Goal: Information Seeking & Learning: Check status

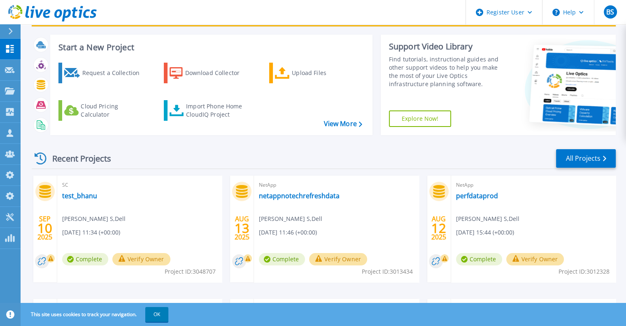
scroll to position [17, 0]
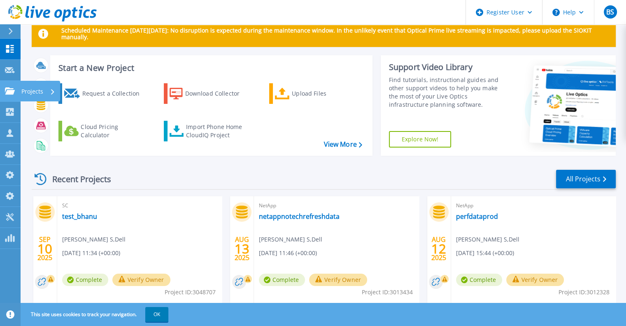
click at [7, 94] on icon at bounding box center [10, 90] width 10 height 7
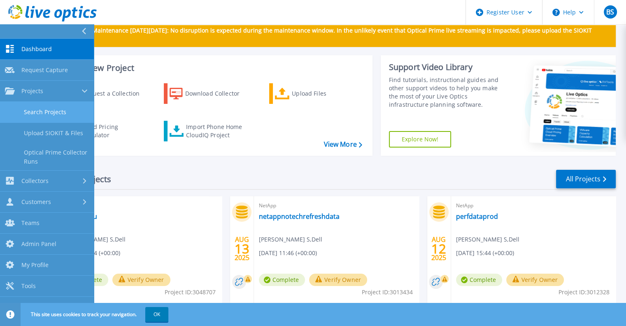
click at [18, 105] on link "Search Projects" at bounding box center [47, 112] width 94 height 21
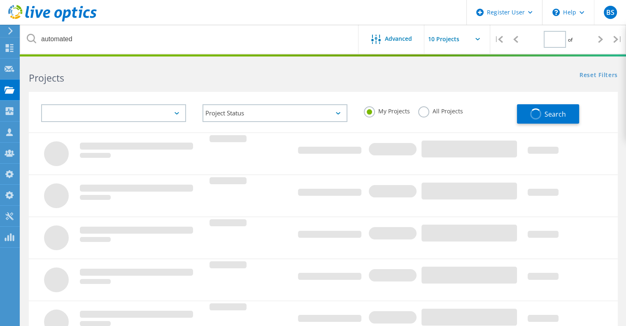
type input "1"
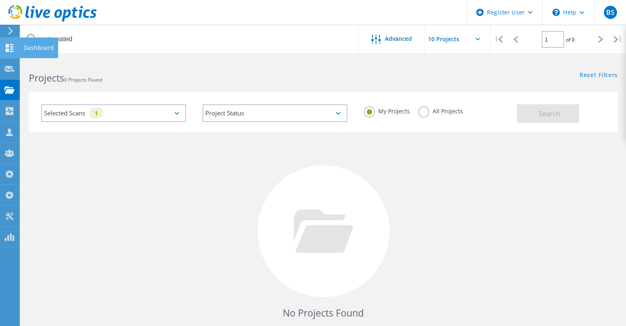
click at [12, 49] on icon at bounding box center [10, 48] width 10 height 8
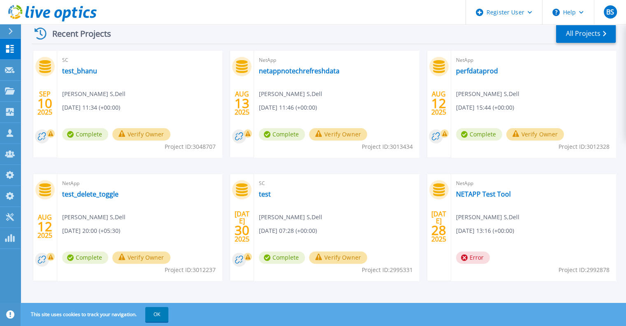
scroll to position [165, 0]
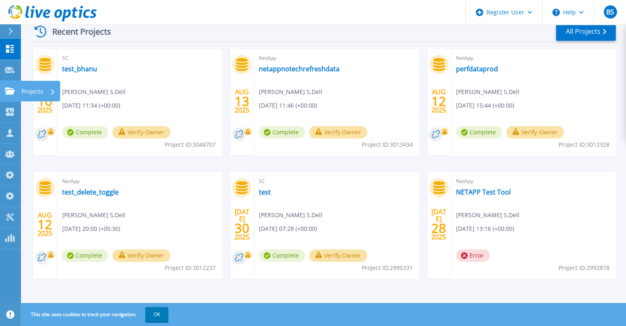
click at [3, 98] on link "Projects Projects" at bounding box center [10, 91] width 21 height 21
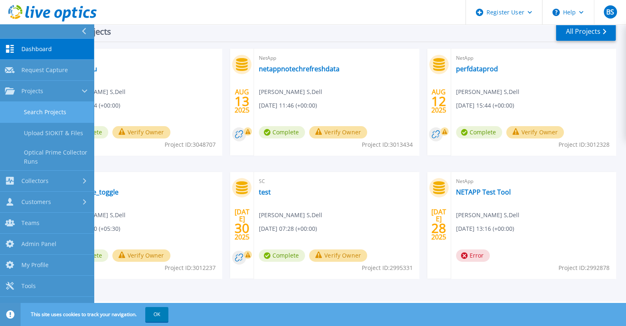
click at [27, 110] on link "Search Projects" at bounding box center [47, 112] width 94 height 21
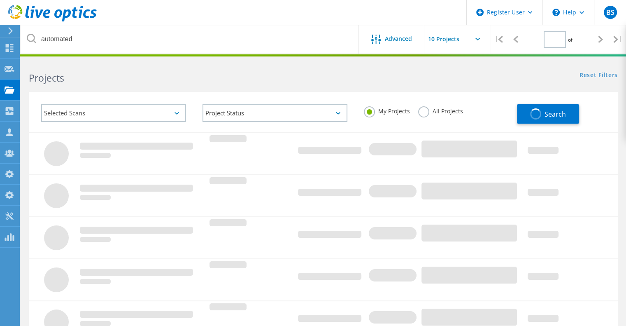
type input "1"
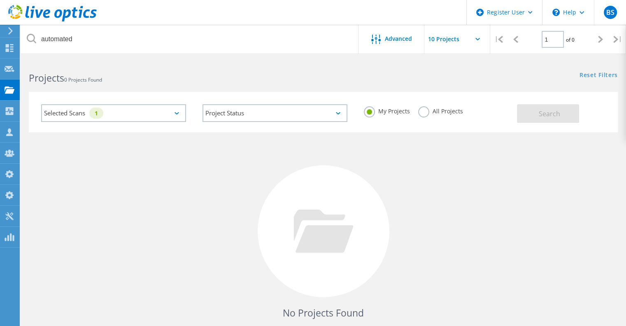
click at [193, 114] on div "Selected Scans 1" at bounding box center [113, 113] width 161 height 34
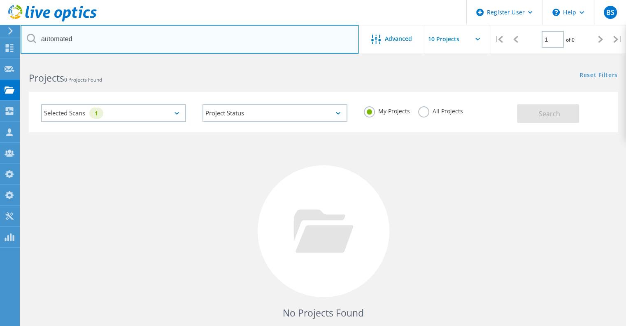
click at [114, 34] on input "automated" at bounding box center [190, 39] width 338 height 29
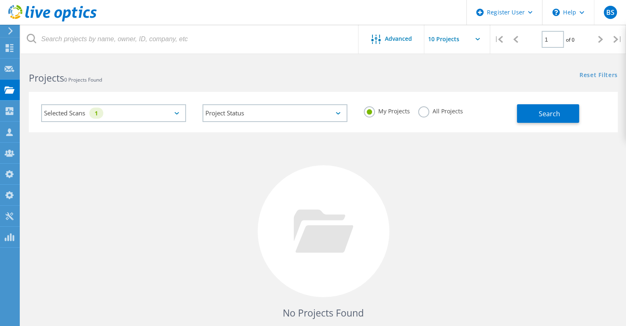
click at [174, 114] on div "Selected Scans 1" at bounding box center [113, 113] width 145 height 18
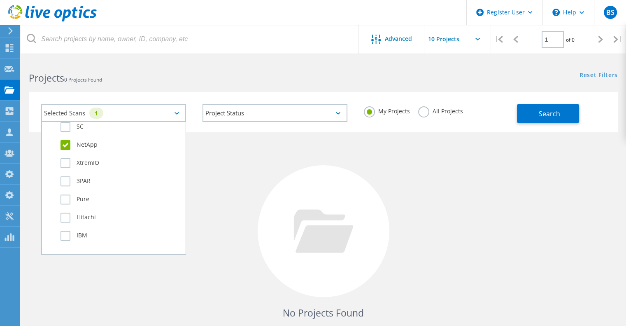
scroll to position [331, 0]
click at [77, 145] on label "NetApp" at bounding box center [121, 144] width 121 height 10
click at [0, 0] on input "NetApp" at bounding box center [0, 0] width 0 height 0
click at [107, 185] on label "Isilon/PowerScale" at bounding box center [121, 186] width 121 height 10
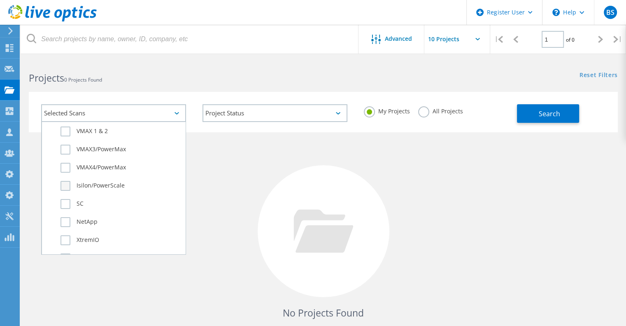
click at [0, 0] on input "Isilon/PowerScale" at bounding box center [0, 0] width 0 height 0
click at [447, 103] on div "My Projects All Projects" at bounding box center [436, 111] width 161 height 30
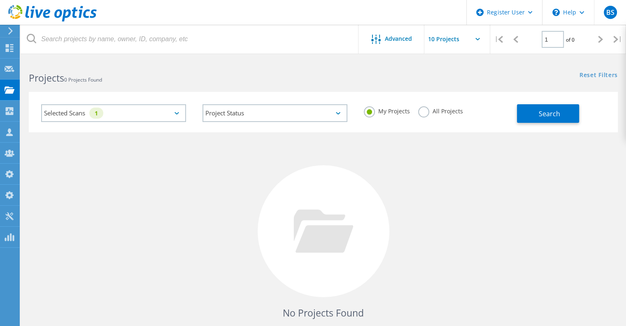
click at [445, 107] on label "All Projects" at bounding box center [440, 110] width 45 height 8
click at [0, 0] on input "All Projects" at bounding box center [0, 0] width 0 height 0
click at [515, 114] on div "My Projects All Projects" at bounding box center [436, 111] width 161 height 30
click at [529, 114] on button "Search" at bounding box center [548, 113] width 62 height 19
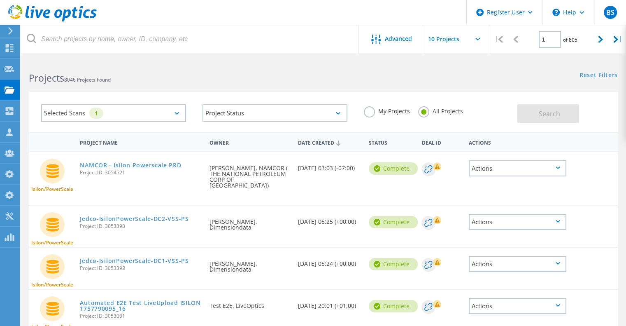
click at [105, 166] on link "NAMCOR - Isilon Powerscale PRD" at bounding box center [130, 165] width 101 height 6
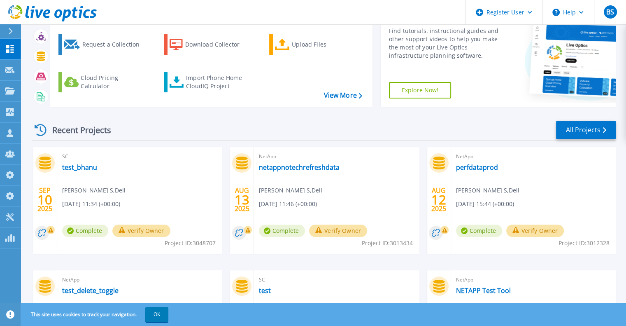
scroll to position [67, 0]
click at [79, 166] on link "test_bhanu" at bounding box center [79, 167] width 35 height 8
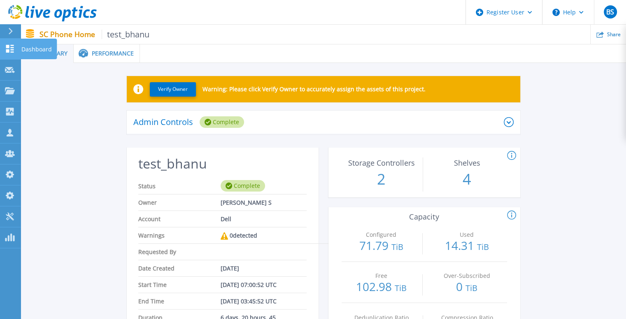
click at [7, 52] on icon at bounding box center [10, 49] width 8 height 8
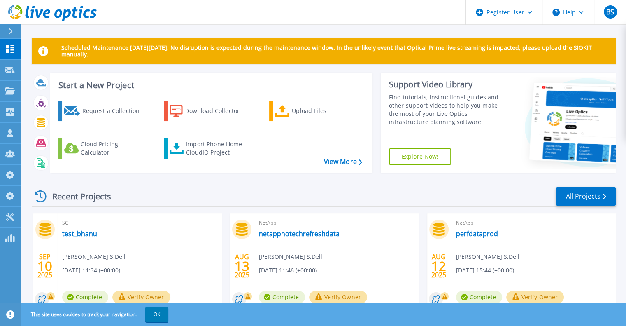
drag, startPoint x: 0, startPoint y: 0, endPoint x: 394, endPoint y: 102, distance: 406.9
click at [394, 102] on div "Find tutorials, instructional guides and other support videos to help you make …" at bounding box center [448, 109] width 118 height 33
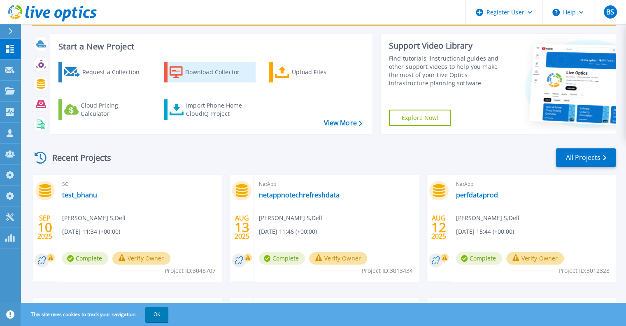
scroll to position [38, 0]
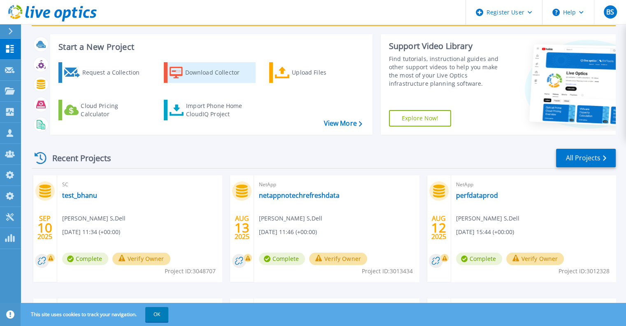
click at [186, 75] on div "Download Collector" at bounding box center [218, 72] width 66 height 16
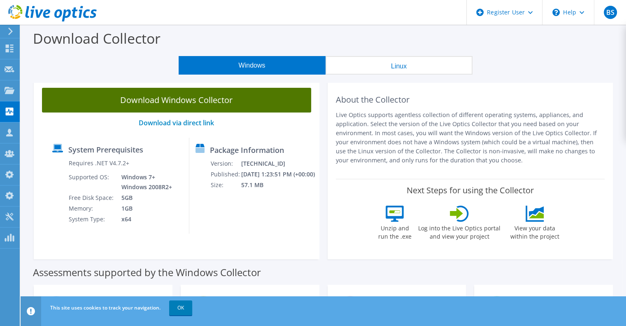
click at [231, 104] on link "Download Windows Collector" at bounding box center [176, 100] width 269 height 25
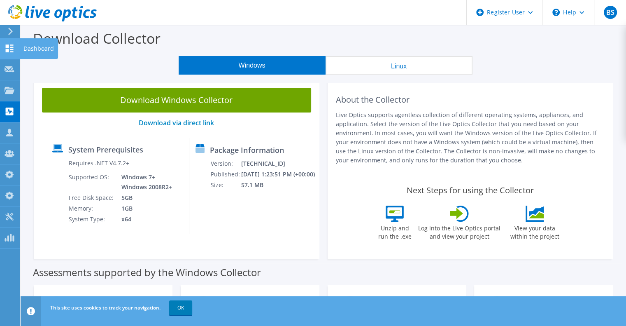
click at [6, 49] on use at bounding box center [10, 48] width 8 height 8
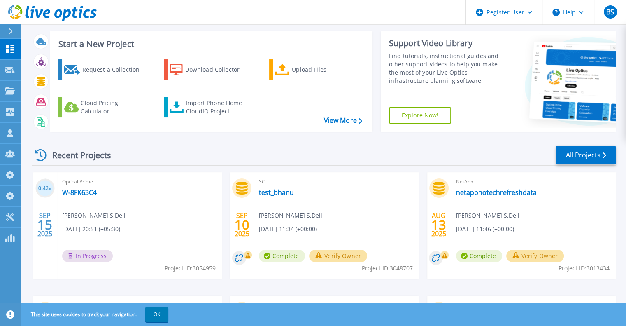
scroll to position [42, 0]
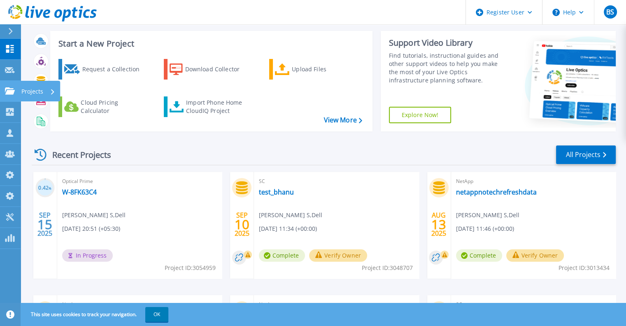
click at [13, 95] on link "Projects Projects" at bounding box center [10, 91] width 21 height 21
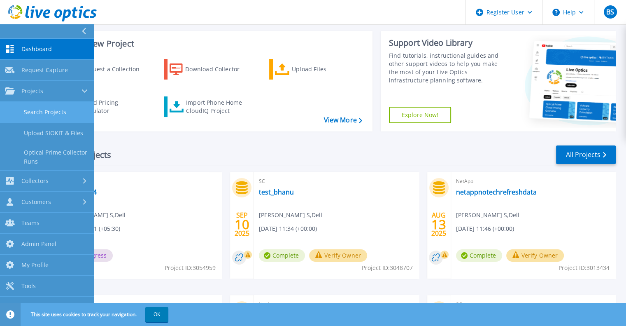
click at [28, 108] on link "Search Projects" at bounding box center [47, 112] width 94 height 21
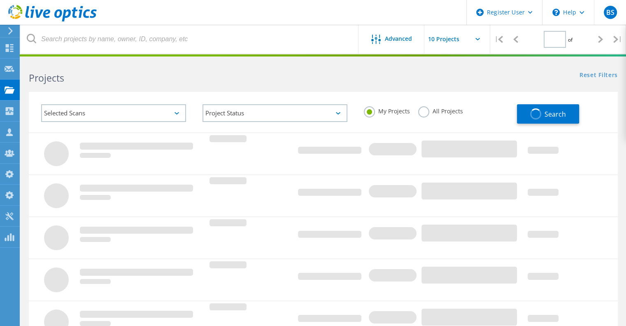
type input "1"
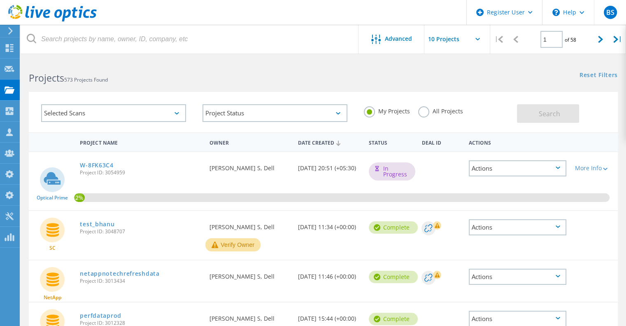
click at [195, 112] on div "Project Status In Progress Complete Published Anonymous Archived Error" at bounding box center [274, 113] width 161 height 34
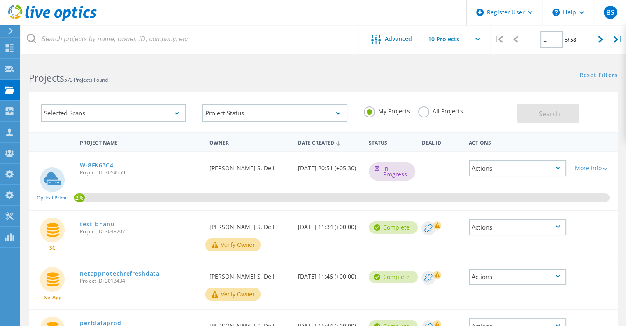
click at [145, 114] on div "Selected Scans" at bounding box center [113, 113] width 145 height 18
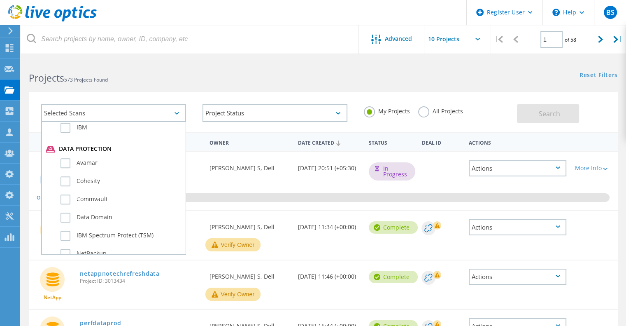
scroll to position [440, 0]
click at [425, 114] on label "All Projects" at bounding box center [440, 110] width 45 height 8
click at [0, 0] on input "All Projects" at bounding box center [0, 0] width 0 height 0
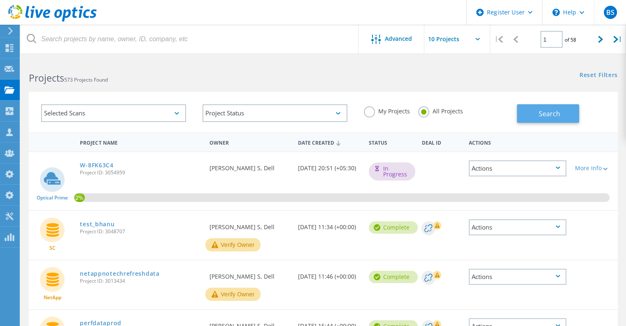
click at [543, 122] on button "Search" at bounding box center [548, 113] width 62 height 19
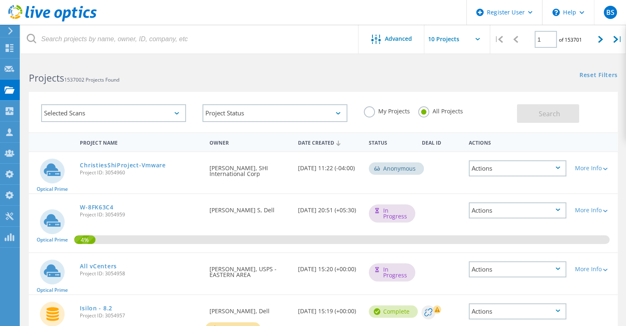
click at [180, 116] on div "Selected Scans" at bounding box center [113, 113] width 145 height 18
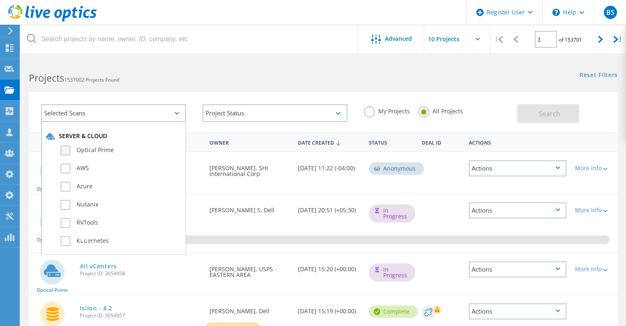
click at [105, 147] on label "Optical Prime" at bounding box center [121, 150] width 121 height 10
click at [0, 0] on input "Optical Prime" at bounding box center [0, 0] width 0 height 0
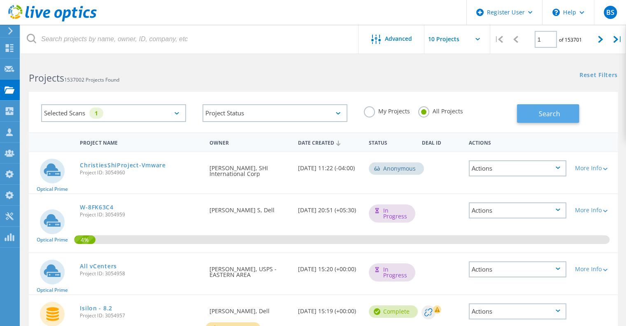
click at [535, 117] on button "Search" at bounding box center [548, 113] width 62 height 19
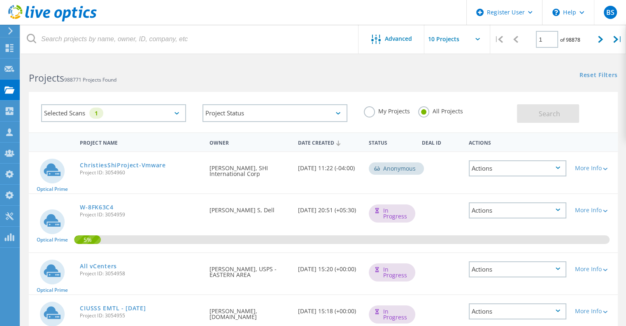
click at [454, 47] on input "text" at bounding box center [465, 39] width 82 height 29
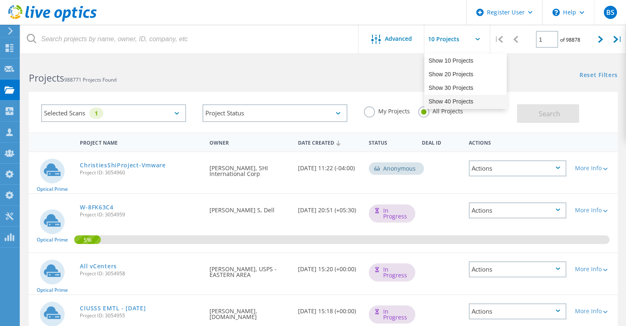
click at [457, 103] on div "Show 40 Projects" at bounding box center [466, 102] width 82 height 14
type input "Show 40 Projects"
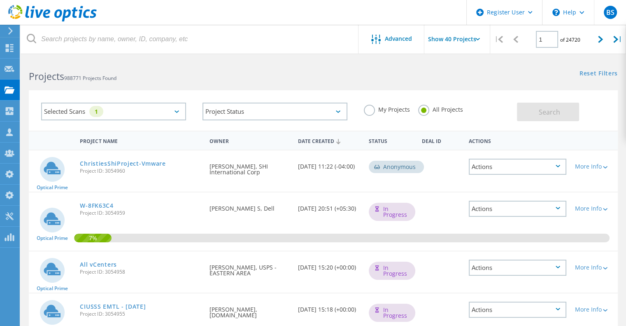
scroll to position [0, 0]
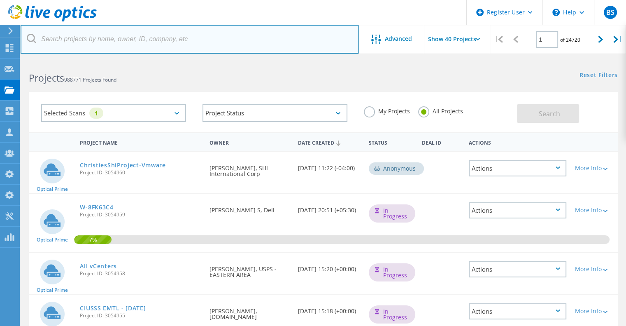
click at [167, 35] on input "text" at bounding box center [190, 39] width 338 height 29
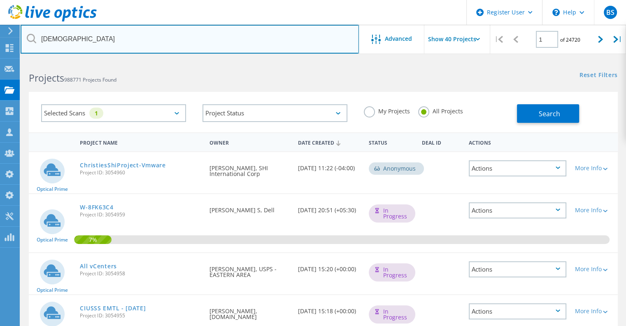
type input "jitesh"
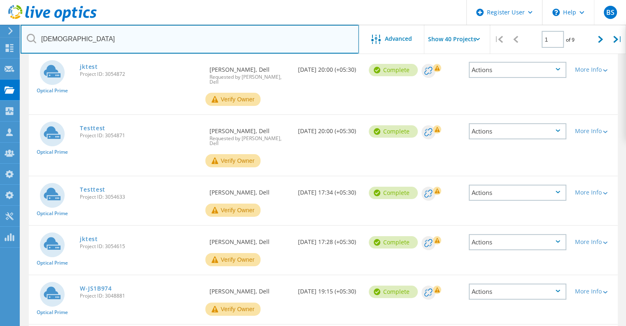
scroll to position [96, 0]
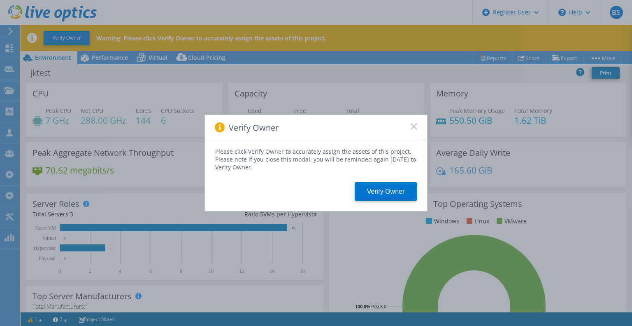
click at [415, 128] on icon at bounding box center [414, 126] width 7 height 7
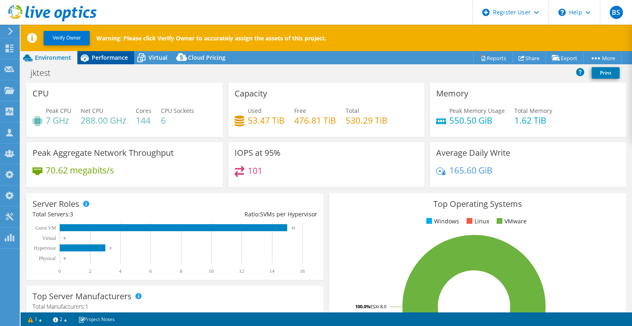
select select "USD"
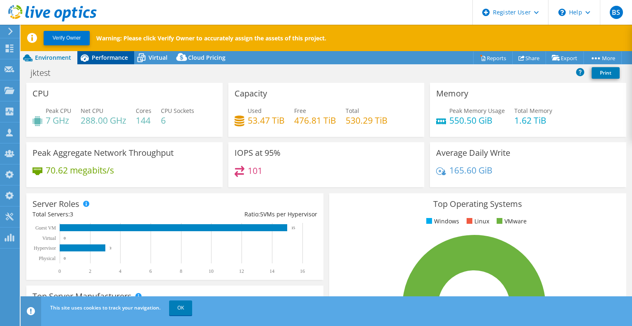
click at [120, 61] on span "Performance" at bounding box center [110, 58] width 36 height 8
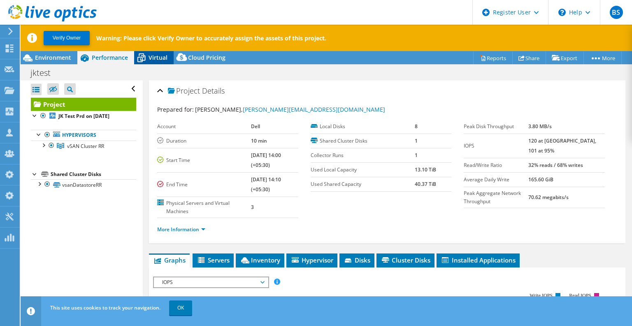
click at [150, 60] on span "Virtual" at bounding box center [158, 58] width 19 height 8
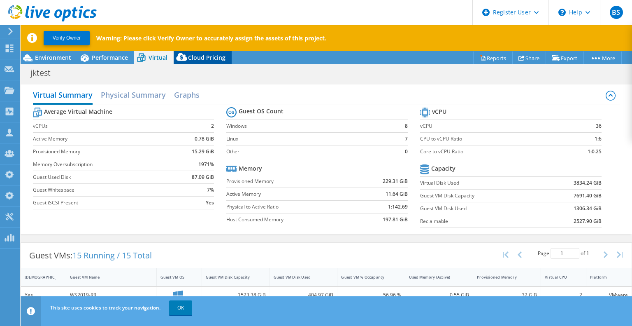
click at [202, 61] on span "Cloud Pricing" at bounding box center [206, 58] width 37 height 8
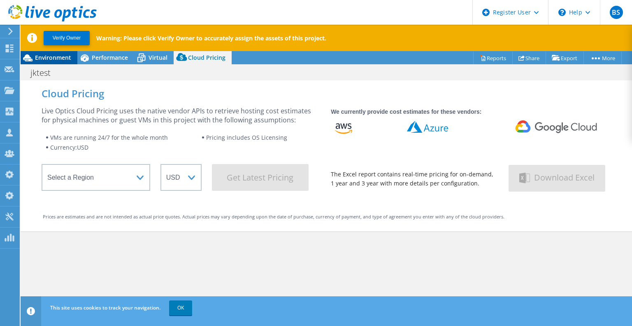
click at [62, 59] on span "Environment" at bounding box center [53, 58] width 36 height 8
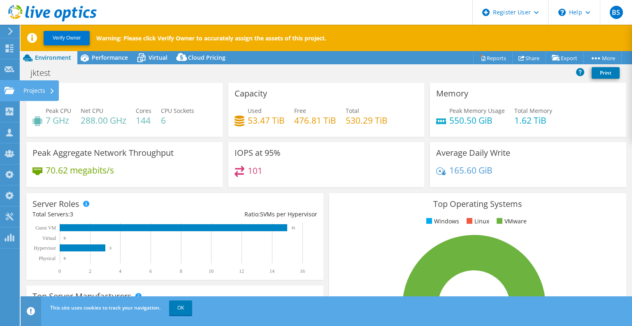
click at [12, 89] on use at bounding box center [10, 89] width 10 height 7
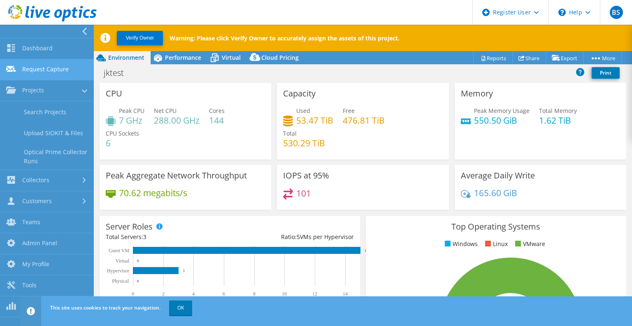
click at [38, 64] on link "Request Capture" at bounding box center [47, 69] width 94 height 21
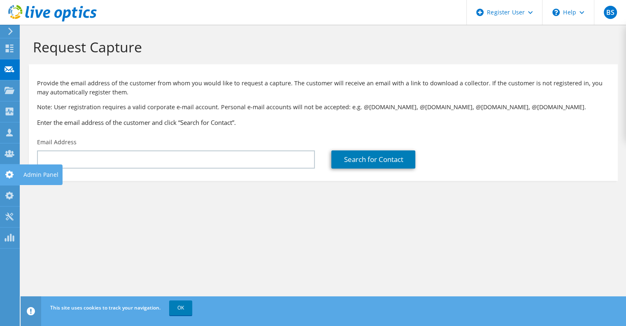
click at [5, 175] on icon at bounding box center [10, 174] width 10 height 8
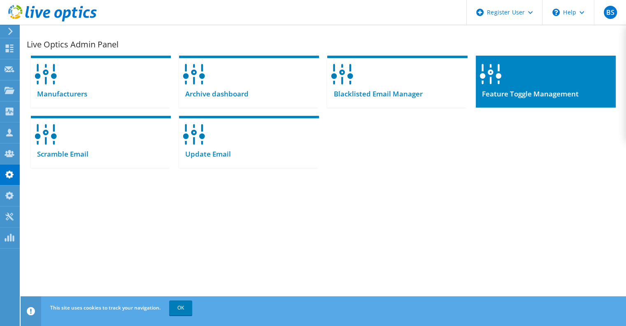
click at [511, 96] on span "Feature Toggle Management" at bounding box center [527, 93] width 103 height 9
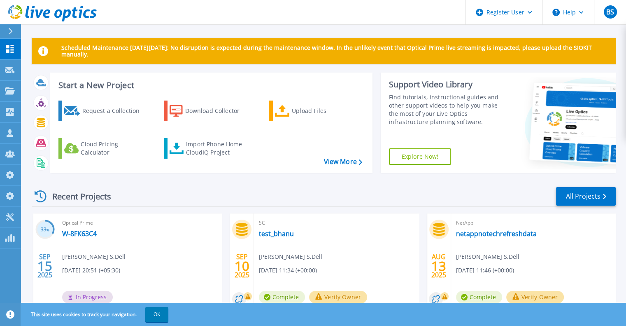
scroll to position [19, 0]
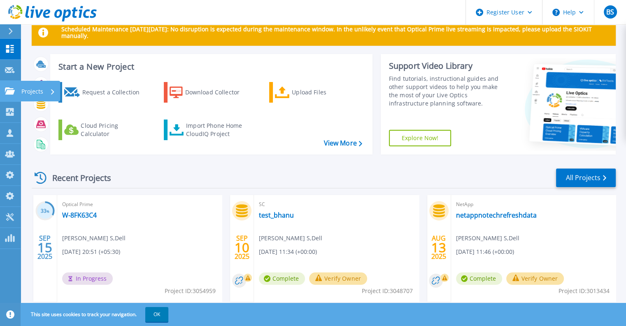
click at [8, 96] on link "Projects Projects" at bounding box center [10, 91] width 21 height 21
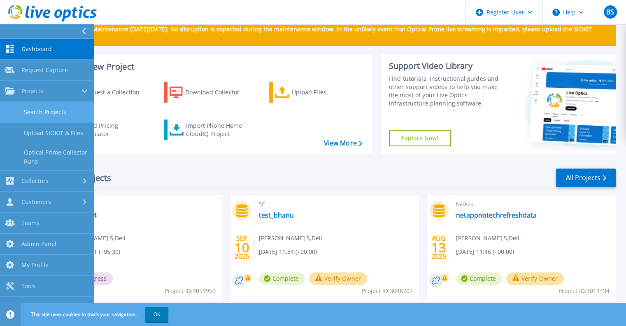
click at [44, 110] on link "Search Projects" at bounding box center [47, 112] width 94 height 21
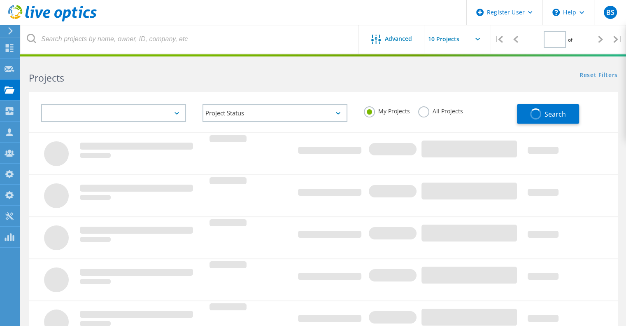
click at [178, 108] on div at bounding box center [113, 113] width 145 height 18
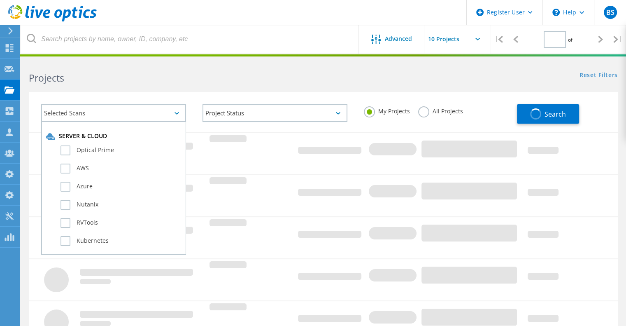
type input "1"
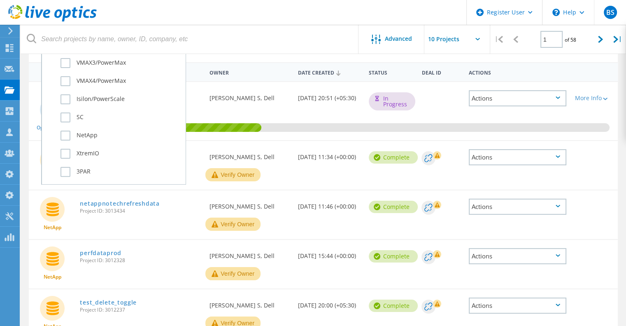
scroll to position [270, 0]
click at [91, 99] on label "Isilon/PowerScale" at bounding box center [121, 99] width 121 height 10
click at [0, 0] on input "Isilon/PowerScale" at bounding box center [0, 0] width 0 height 0
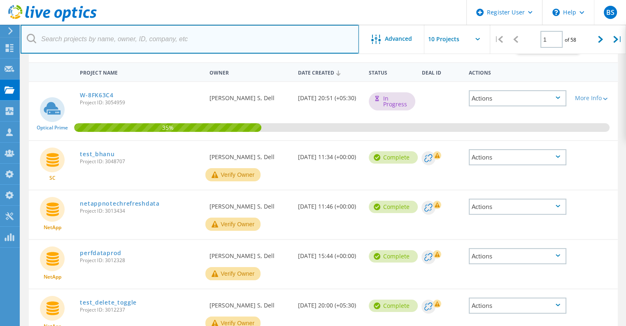
click at [312, 37] on input "text" at bounding box center [190, 39] width 338 height 29
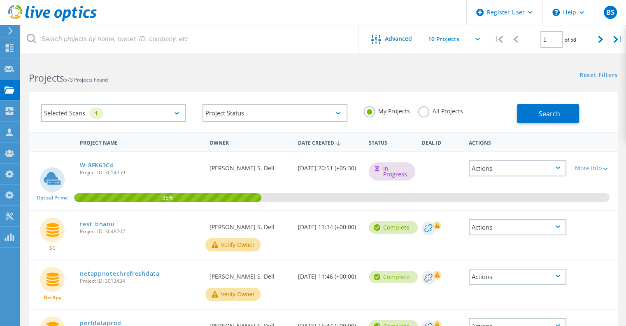
click at [450, 114] on label "All Projects" at bounding box center [440, 110] width 45 height 8
click at [0, 0] on input "All Projects" at bounding box center [0, 0] width 0 height 0
click at [571, 105] on button "Search" at bounding box center [548, 113] width 62 height 19
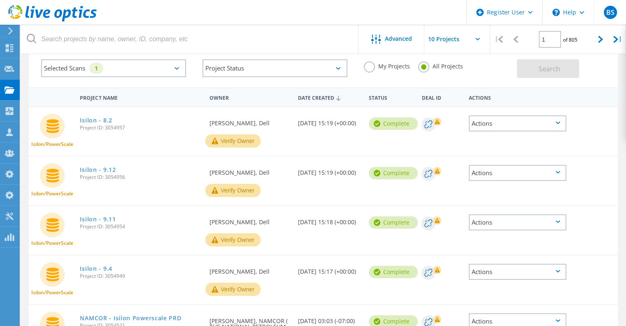
scroll to position [39, 0]
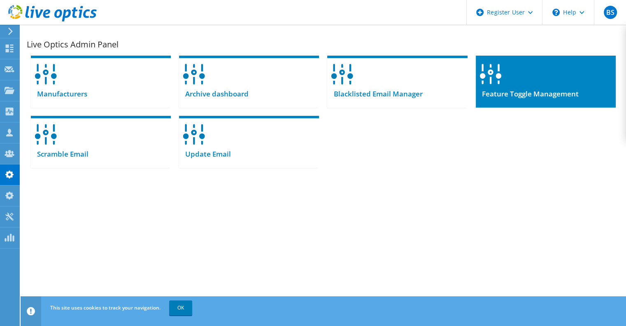
click at [420, 94] on span "Feature Toggle Management" at bounding box center [527, 93] width 103 height 9
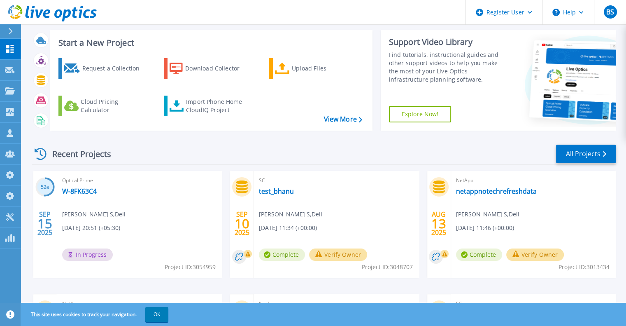
scroll to position [43, 0]
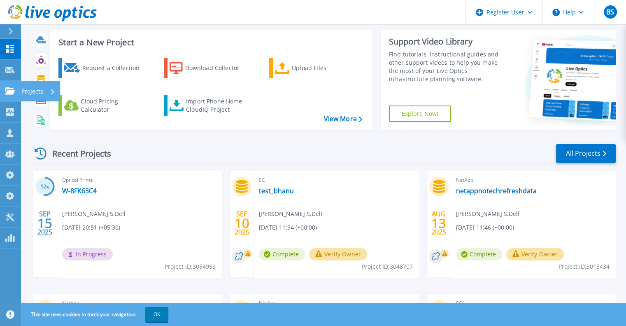
click at [5, 96] on link "Projects Projects" at bounding box center [10, 91] width 21 height 21
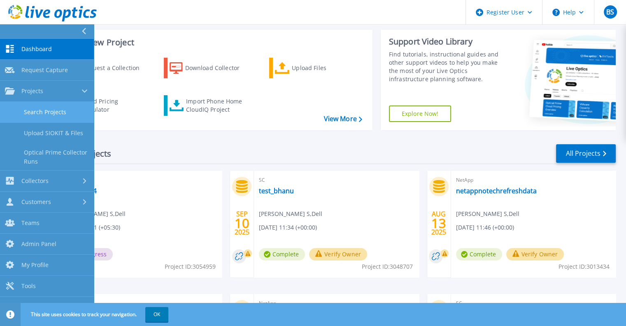
click at [27, 121] on link "Search Projects" at bounding box center [47, 112] width 94 height 21
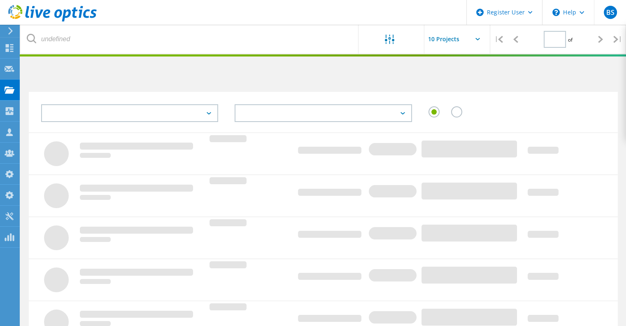
type input "1"
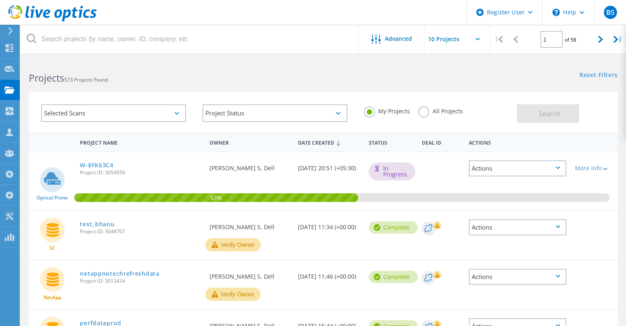
click at [177, 114] on icon at bounding box center [177, 113] width 5 height 2
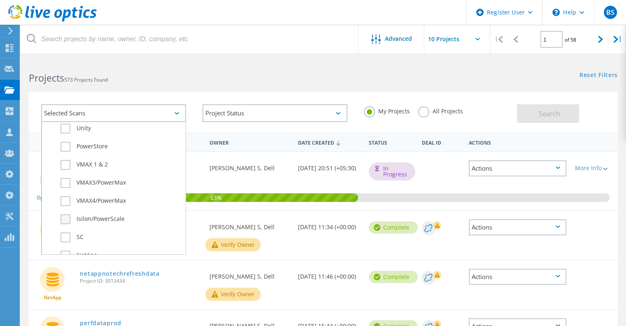
scroll to position [219, 0]
click at [105, 222] on label "Isilon/PowerScale" at bounding box center [121, 220] width 121 height 10
click at [0, 0] on input "Isilon/PowerScale" at bounding box center [0, 0] width 0 height 0
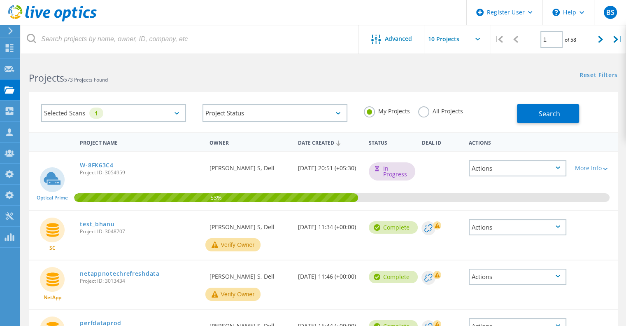
click at [427, 111] on label "All Projects" at bounding box center [440, 110] width 45 height 8
click at [0, 0] on input "All Projects" at bounding box center [0, 0] width 0 height 0
click at [555, 106] on button "Search" at bounding box center [548, 113] width 62 height 19
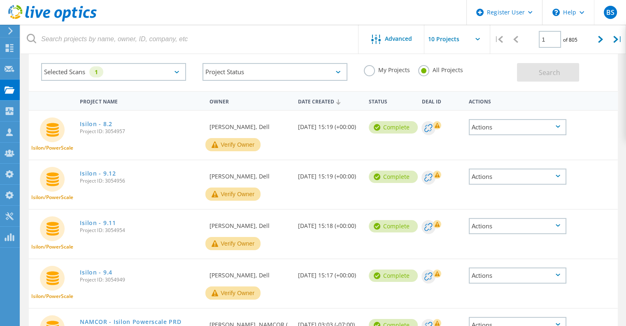
scroll to position [42, 0]
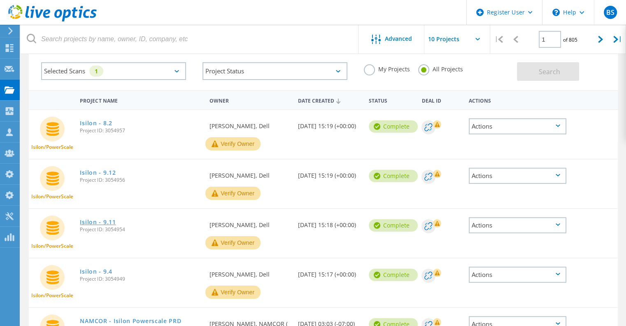
click at [101, 221] on link "Isilon - 9.11" at bounding box center [98, 222] width 36 height 6
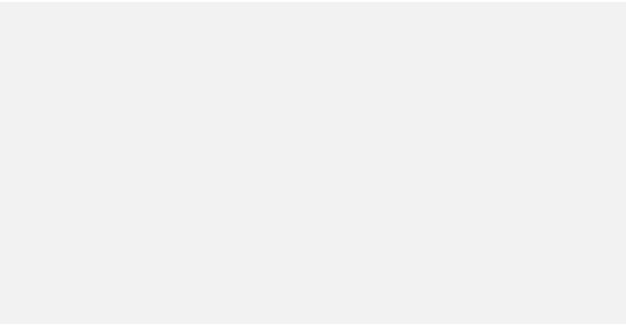
scroll to position [42, 0]
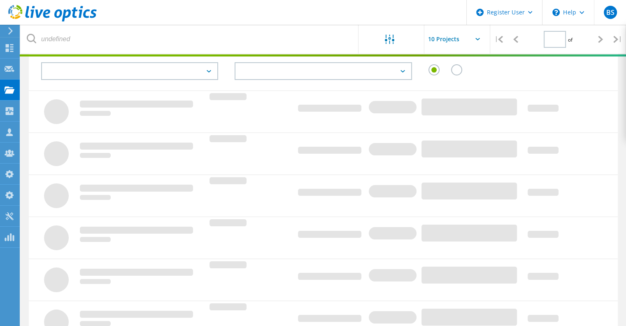
type input "1"
